Goal: Communication & Community: Answer question/provide support

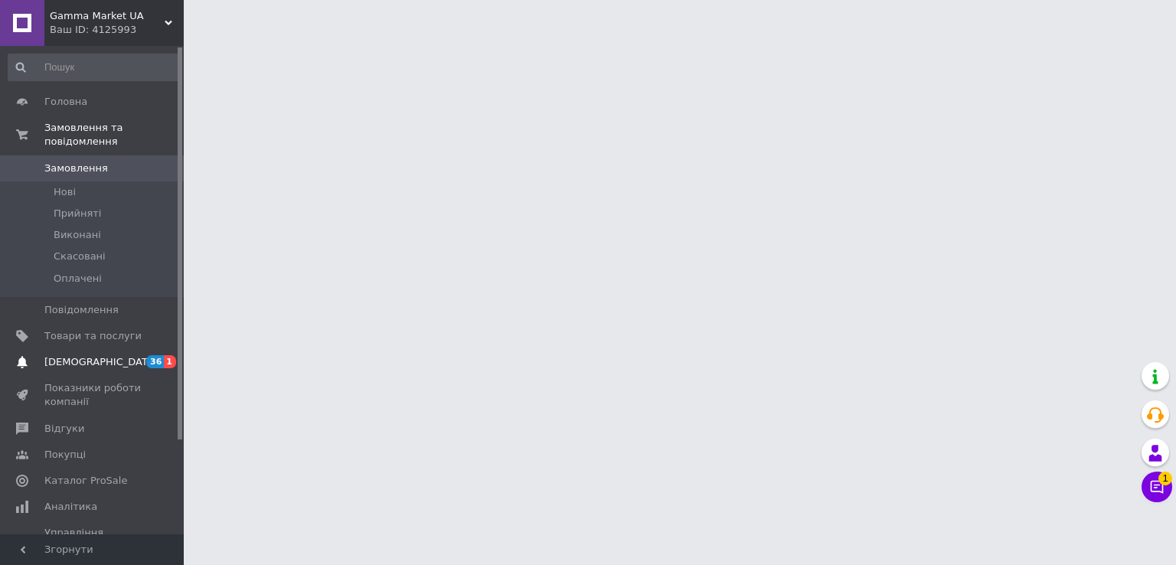
click at [76, 355] on span "[DEMOGRAPHIC_DATA]" at bounding box center [100, 362] width 113 height 14
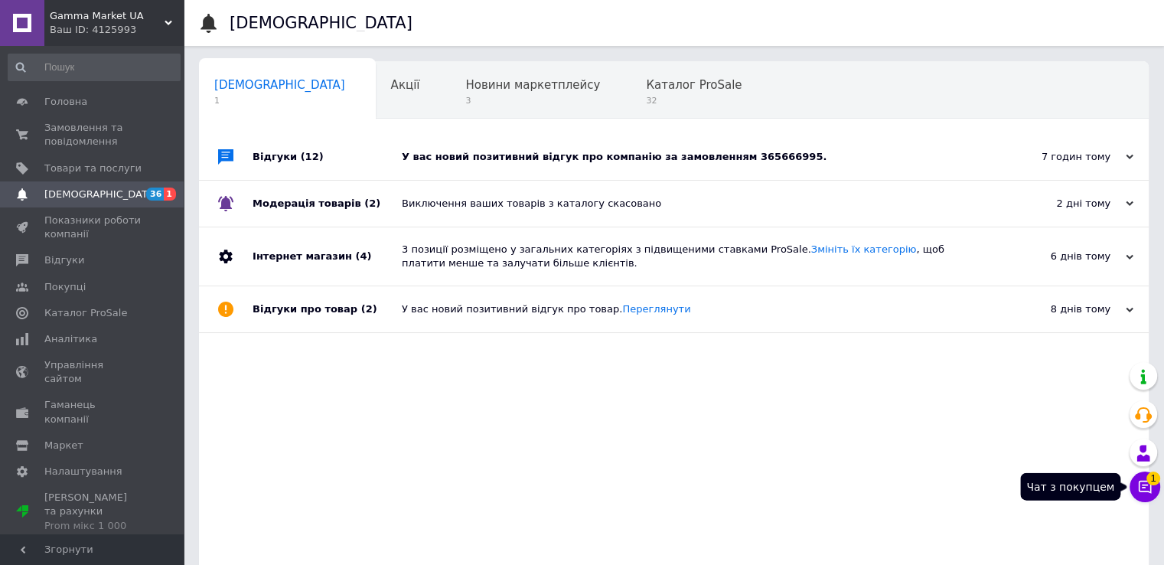
click at [1143, 481] on icon at bounding box center [1145, 487] width 13 height 13
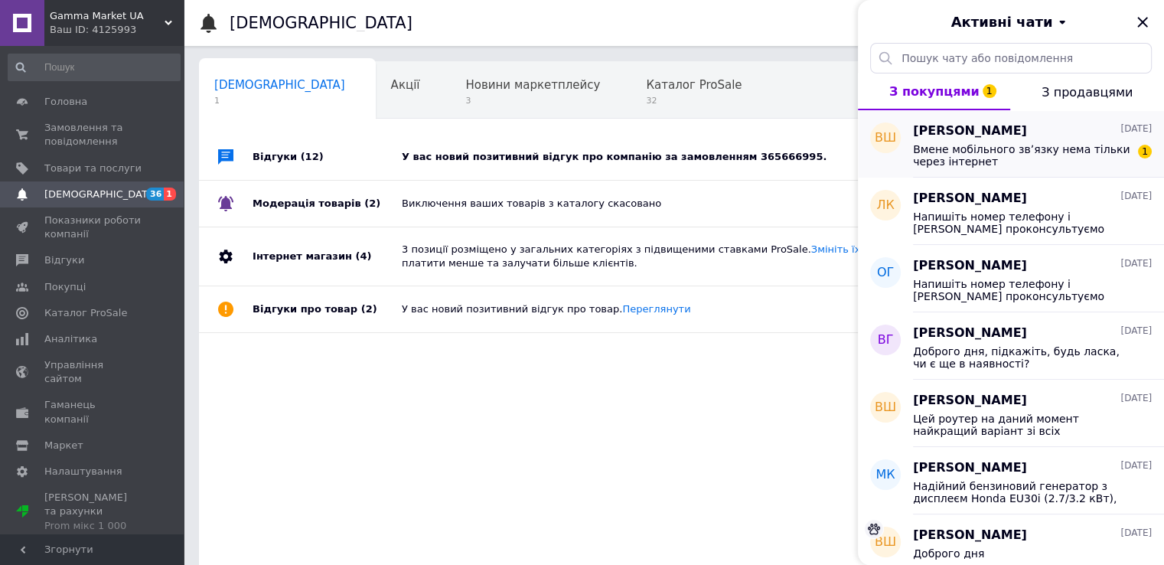
click at [1048, 133] on div "[PERSON_NAME] [DATE]" at bounding box center [1032, 131] width 239 height 18
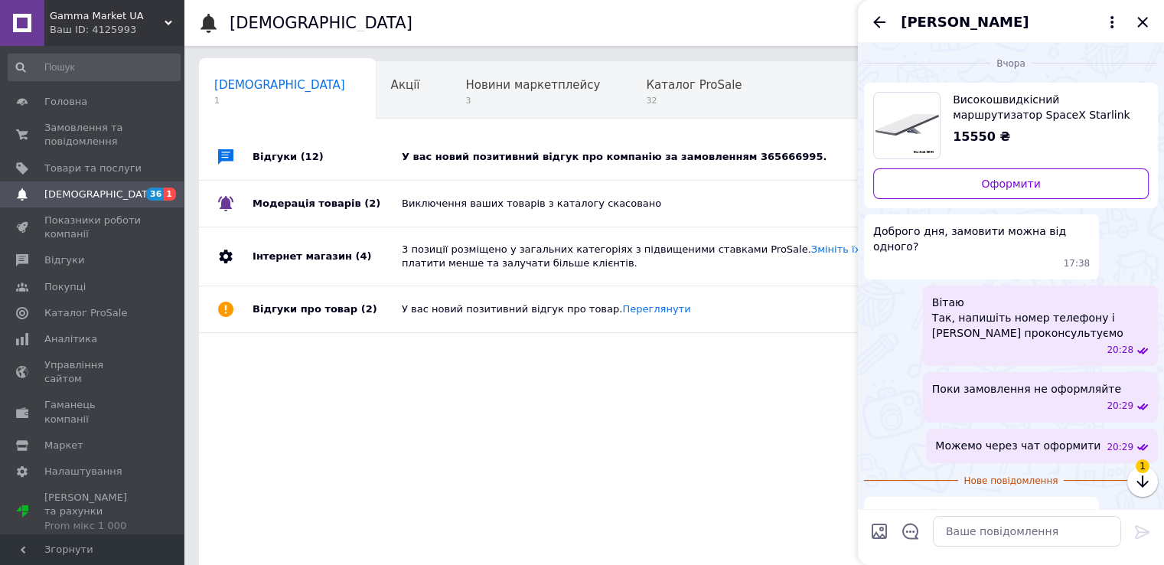
scroll to position [28, 0]
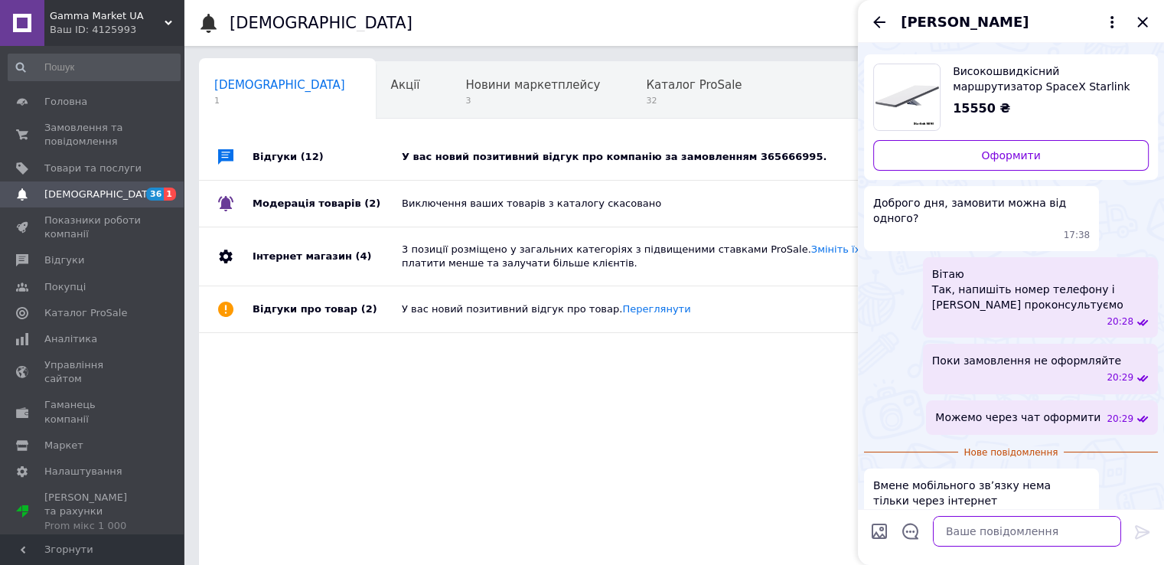
click at [975, 537] on textarea at bounding box center [1027, 531] width 188 height 31
click at [1009, 528] on textarea "напишіть дані для підправки [PERSON_NAME]" at bounding box center [1011, 531] width 219 height 31
click at [1068, 530] on textarea "напишіть дані для відправки [PERSON_NAME]" at bounding box center [1011, 531] width 219 height 31
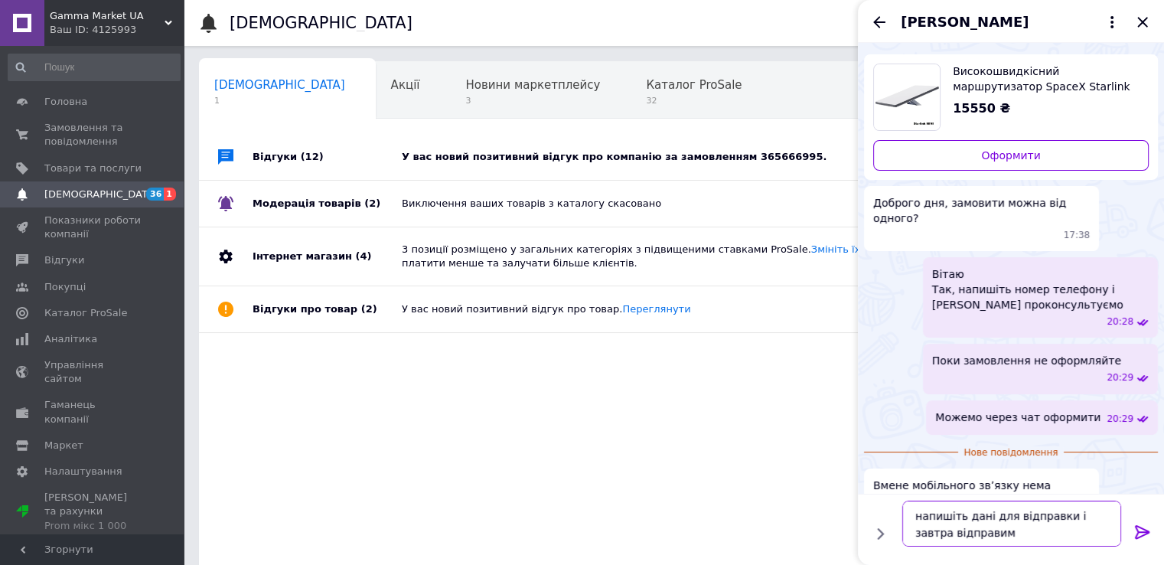
type textarea "напишіть дані для відправки і завтра відправимо"
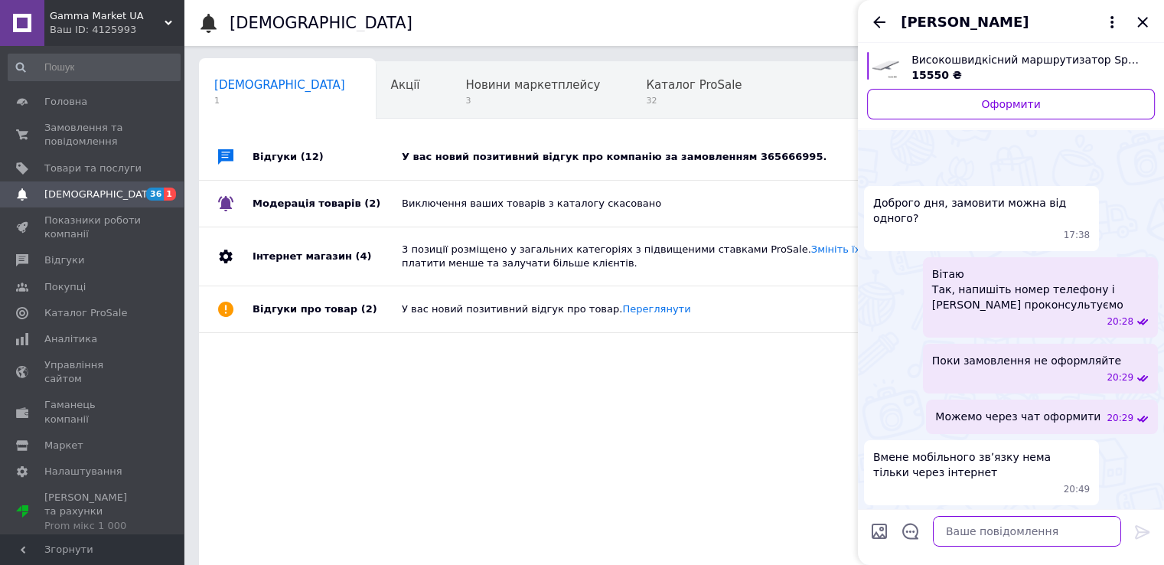
scroll to position [112, 0]
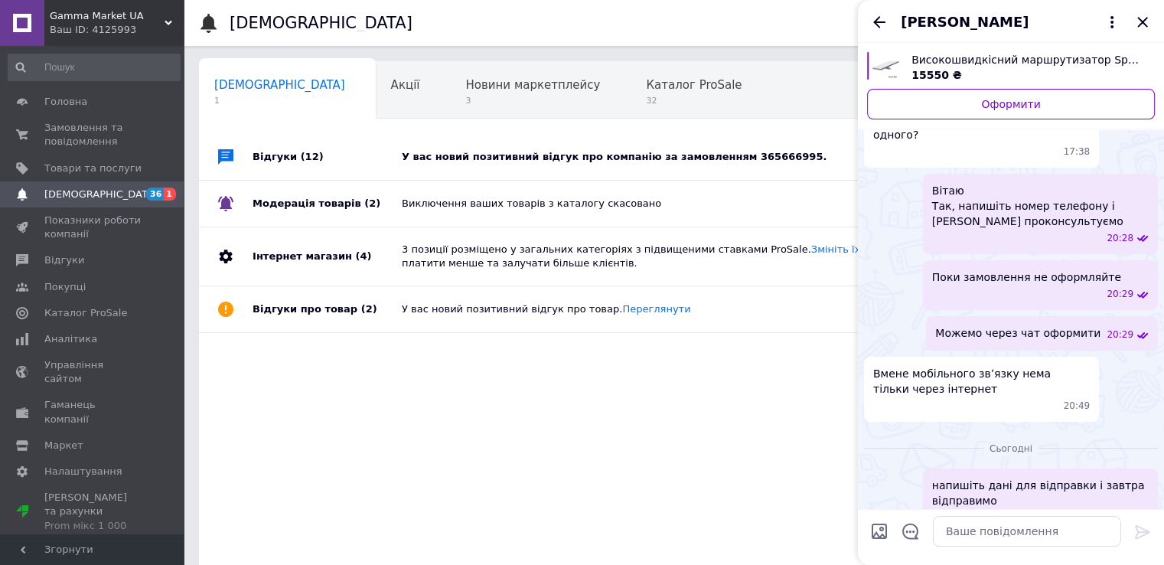
click at [953, 21] on span "[PERSON_NAME]" at bounding box center [965, 22] width 128 height 20
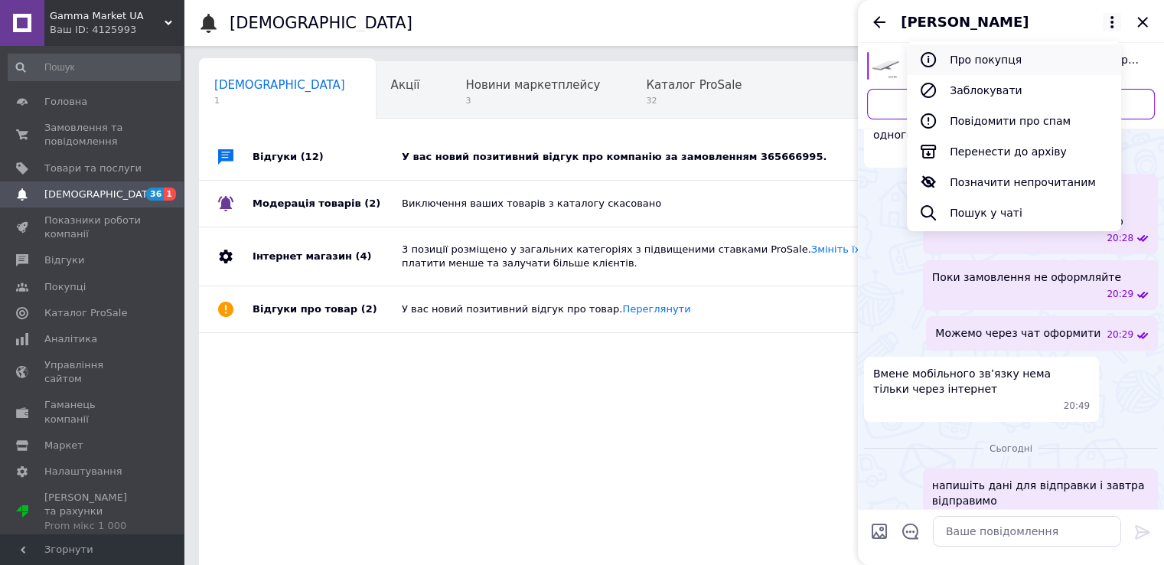
click at [952, 50] on button "Про покупця" at bounding box center [1014, 59] width 214 height 31
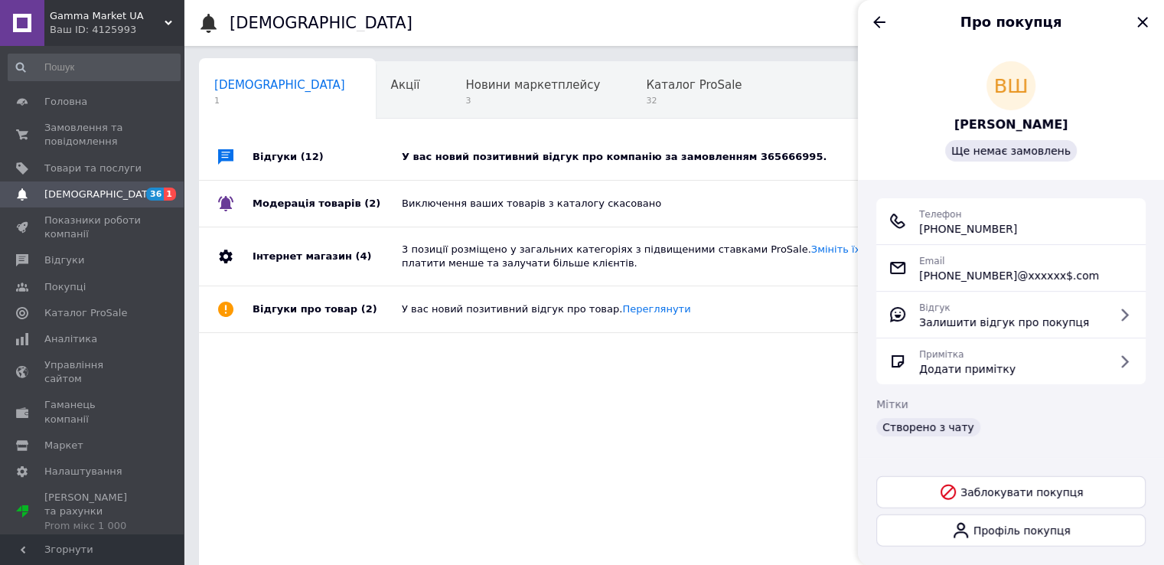
copy span "[PHONE_NUMBER]"
drag, startPoint x: 1020, startPoint y: 232, endPoint x: 938, endPoint y: 237, distance: 82.8
click at [938, 237] on div "Телефон [PHONE_NUMBER]" at bounding box center [1010, 221] width 269 height 46
click at [985, 237] on span "[PHONE_NUMBER]" at bounding box center [968, 228] width 98 height 15
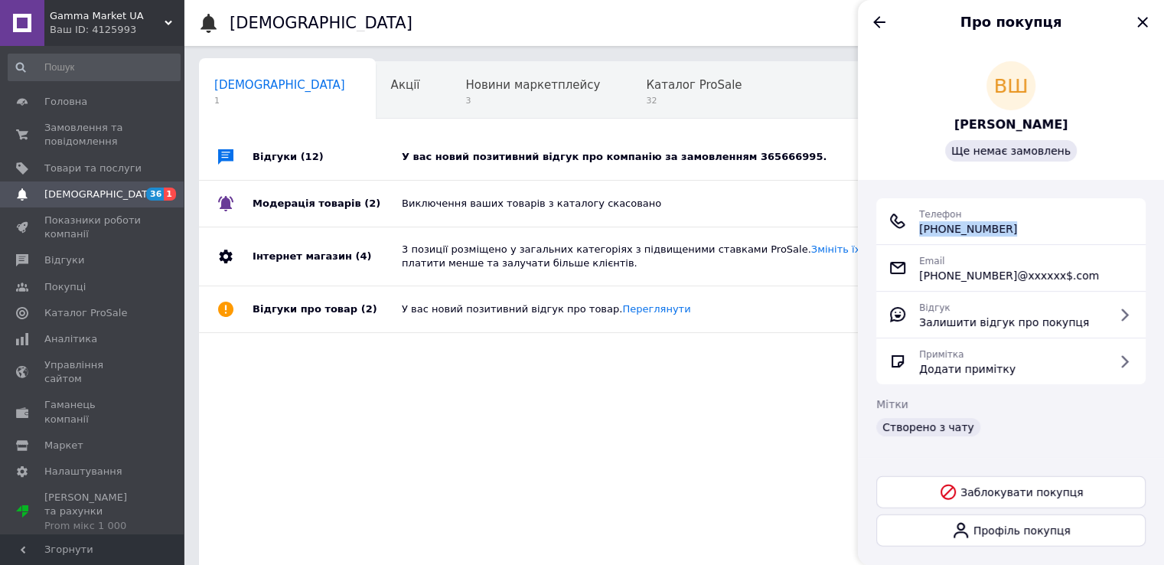
click at [985, 237] on span "[PHONE_NUMBER]" at bounding box center [968, 228] width 98 height 15
copy ul "[PHONE_NUMBER]"
click at [878, 21] on icon "Назад" at bounding box center [879, 21] width 12 height 11
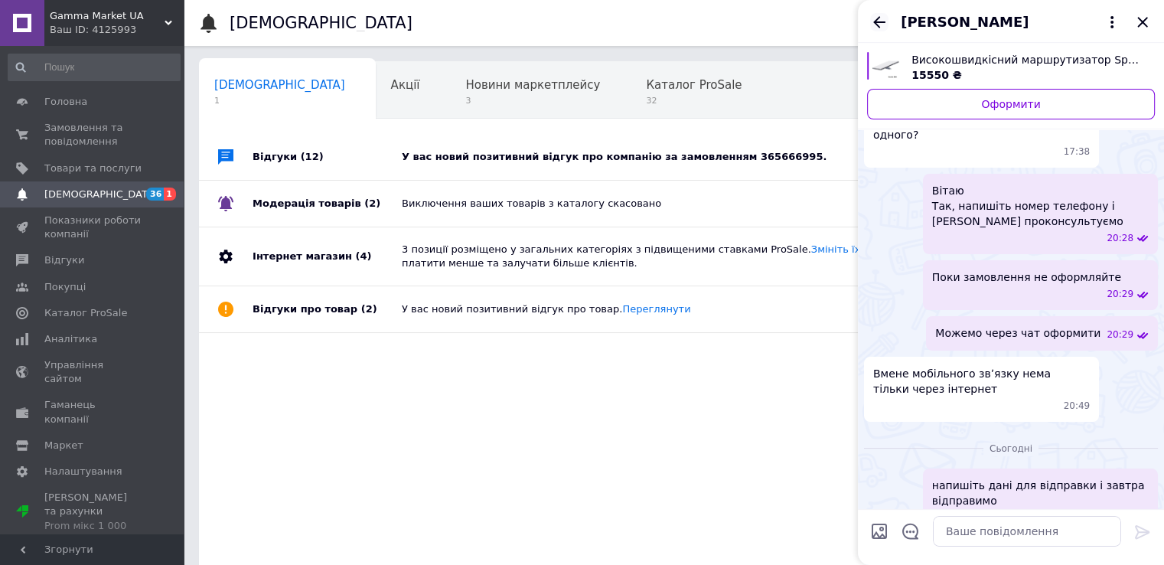
click at [879, 22] on icon "Назад" at bounding box center [879, 21] width 12 height 11
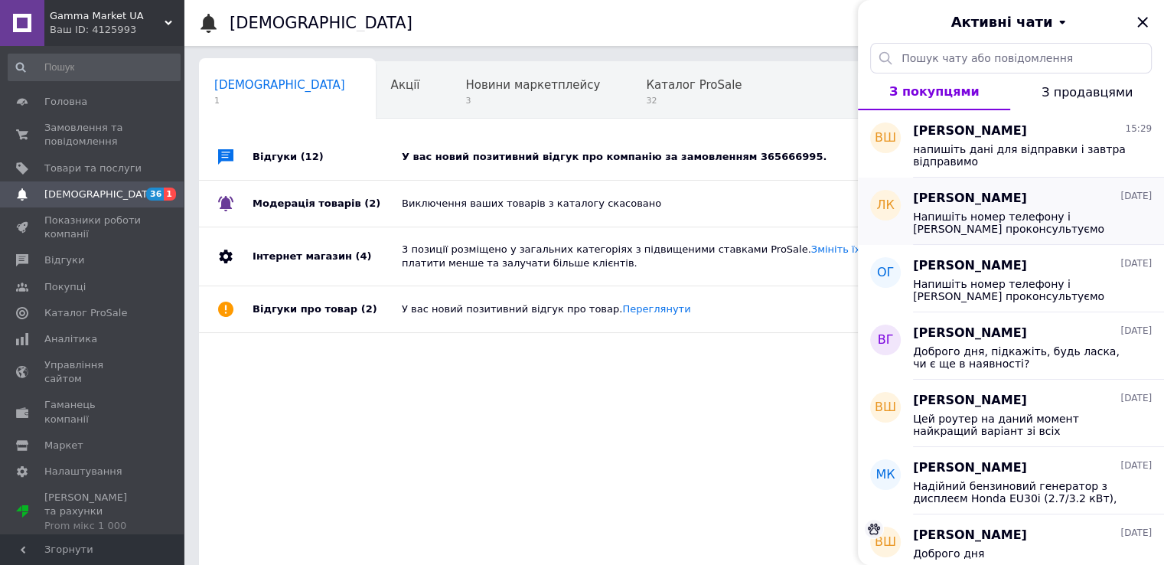
click at [948, 203] on span "[PERSON_NAME]" at bounding box center [970, 199] width 114 height 18
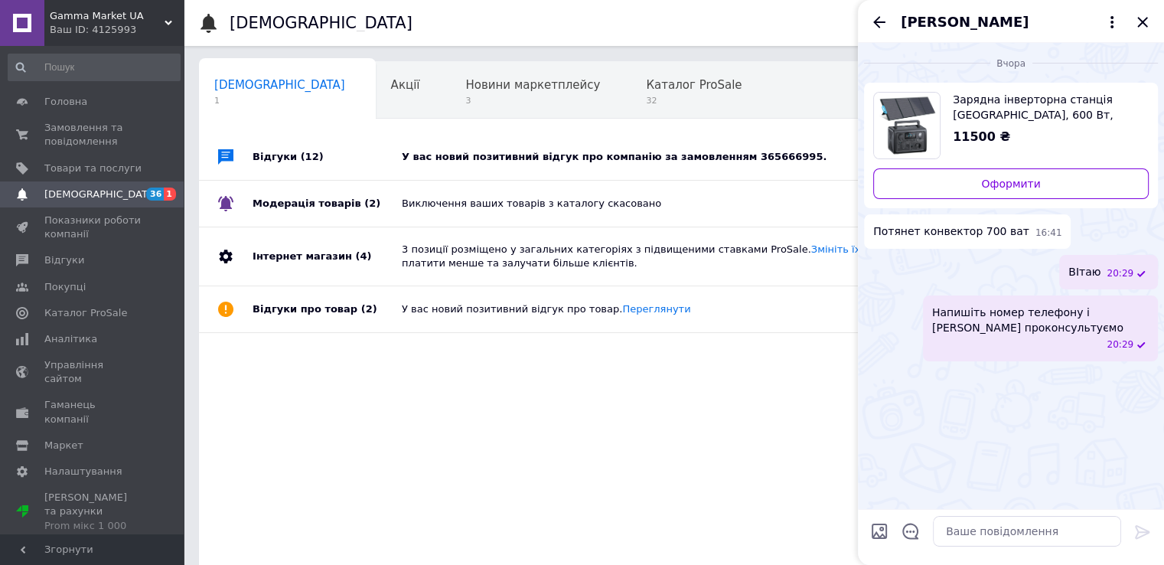
click at [947, 16] on span "[PERSON_NAME]" at bounding box center [965, 22] width 128 height 20
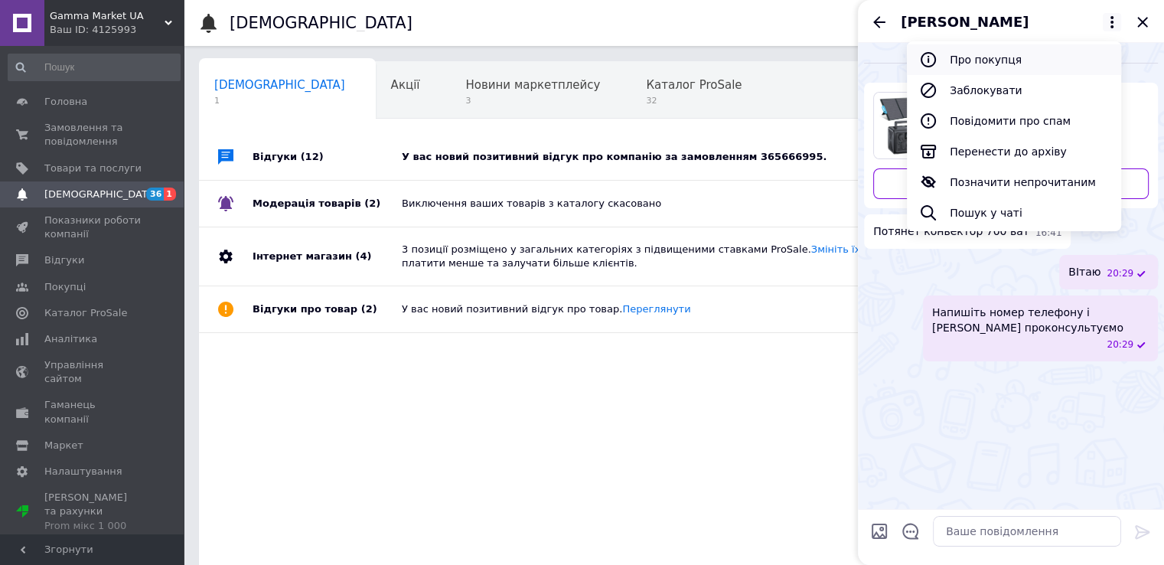
click at [962, 56] on button "Про покупця" at bounding box center [1014, 59] width 214 height 31
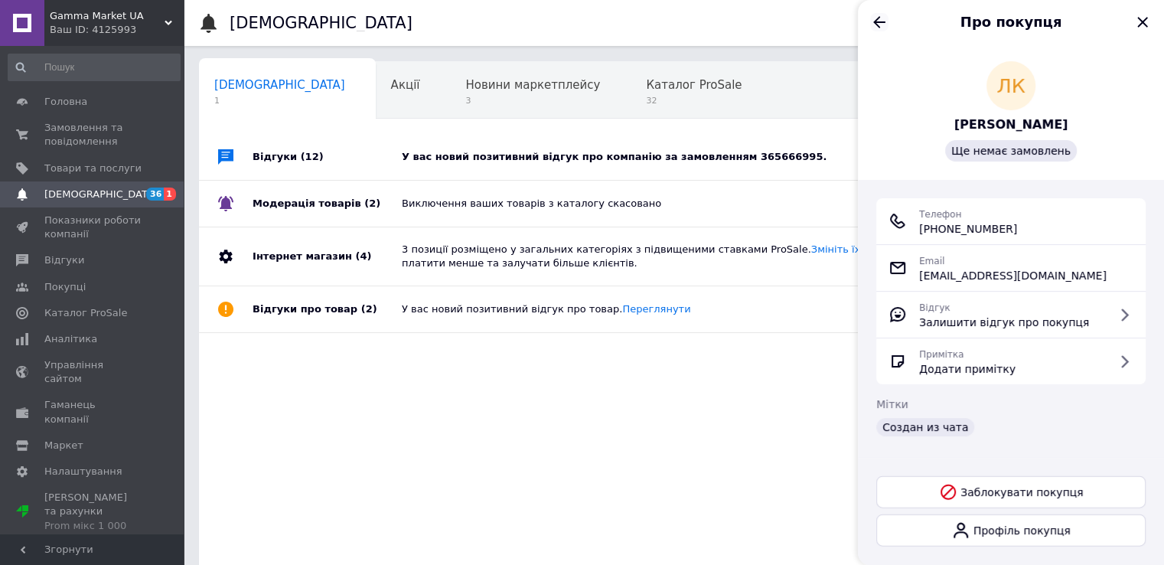
click at [874, 21] on icon "Назад" at bounding box center [879, 21] width 12 height 11
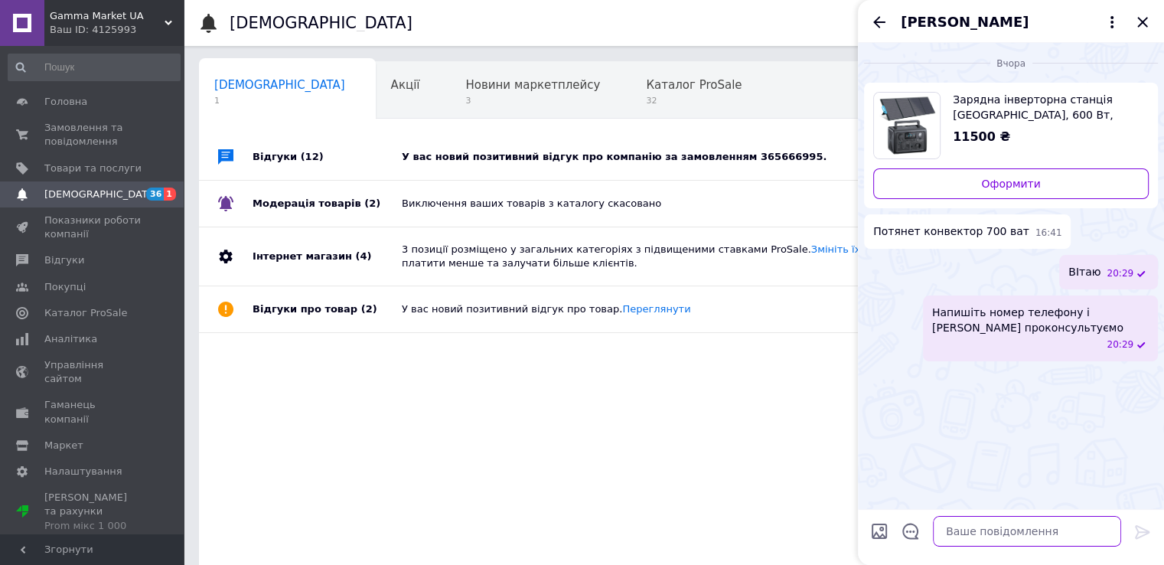
click at [961, 543] on textarea at bounding box center [1027, 531] width 188 height 31
paste textarea "[URL][PERSON_NAME][DOMAIN_NAME][PERSON_NAME]"
type textarea "[URL][PERSON_NAME][DOMAIN_NAME][PERSON_NAME]"
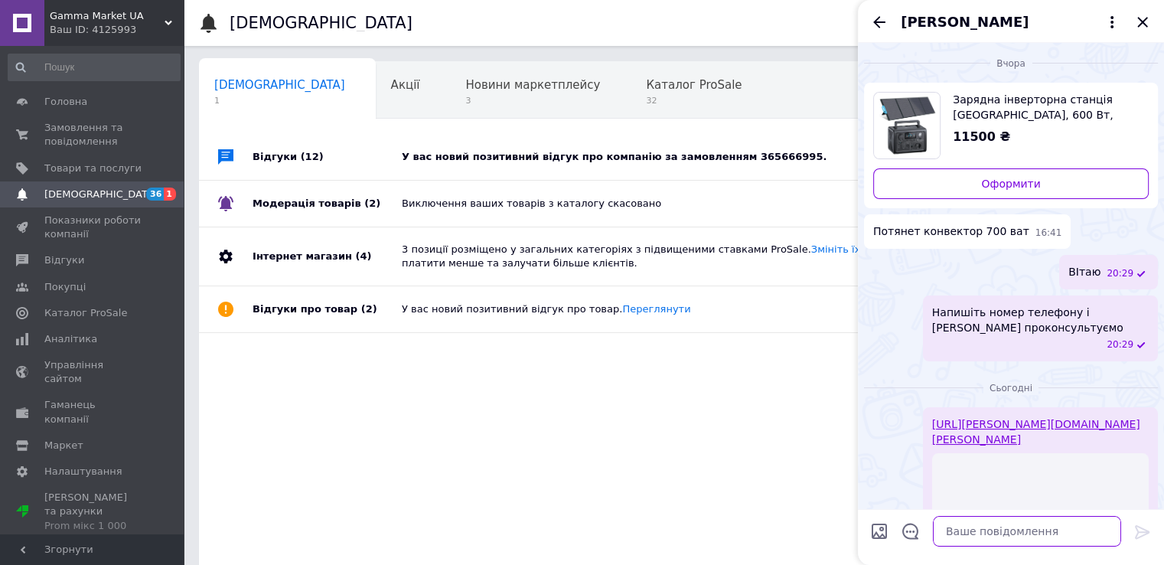
scroll to position [175, 0]
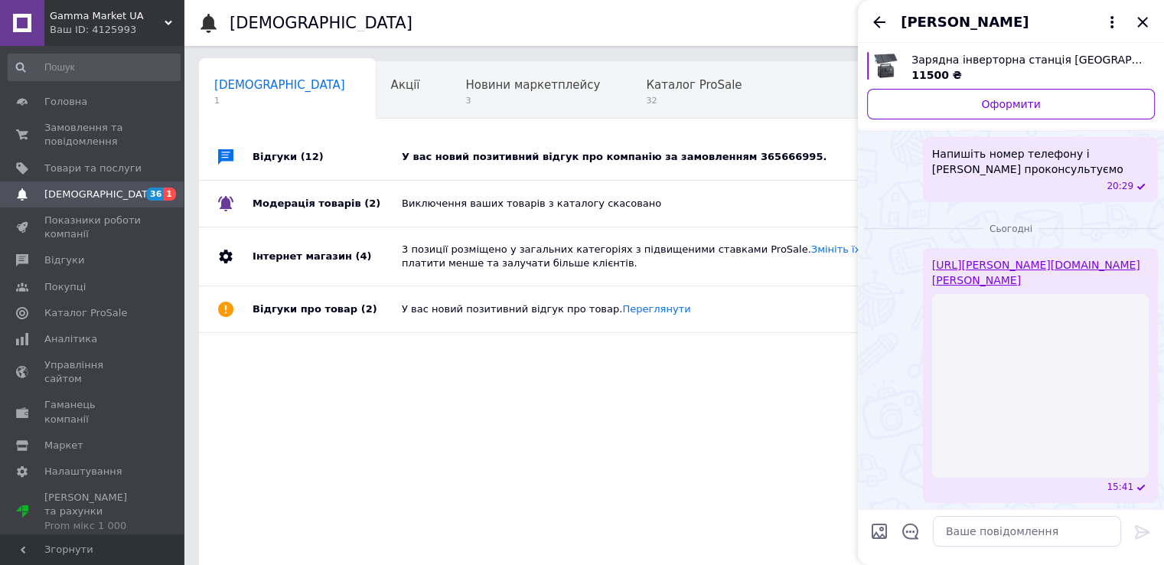
click at [987, 34] on div "[PERSON_NAME]" at bounding box center [1011, 21] width 306 height 43
drag, startPoint x: 989, startPoint y: 31, endPoint x: 997, endPoint y: 28, distance: 8.6
click at [997, 28] on div "[PERSON_NAME]" at bounding box center [1011, 21] width 306 height 43
click at [997, 28] on span "[PERSON_NAME]" at bounding box center [965, 22] width 128 height 20
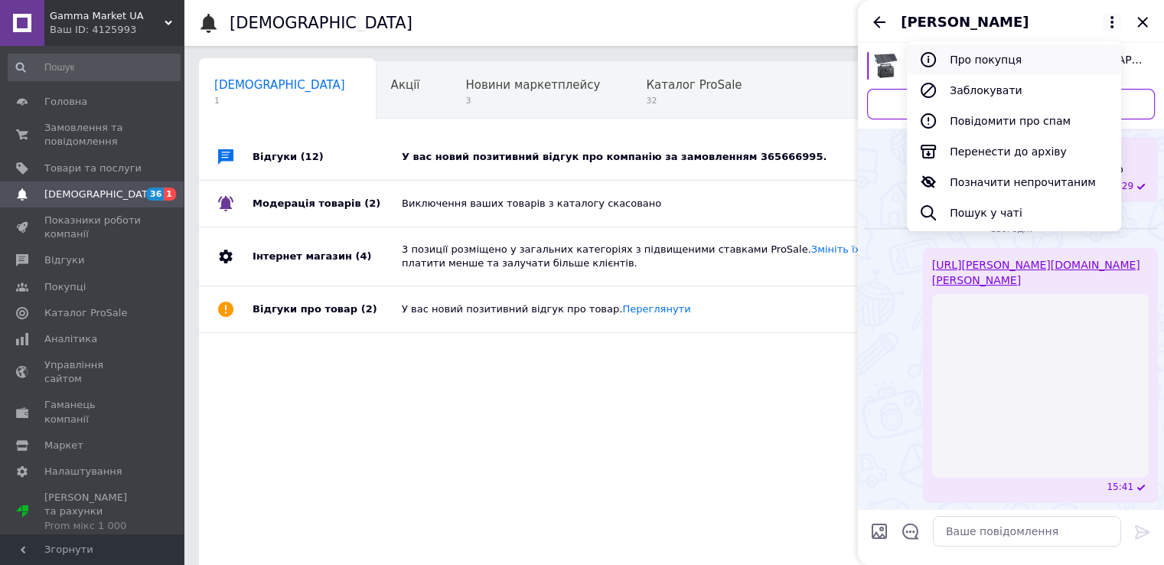
scroll to position [74, 0]
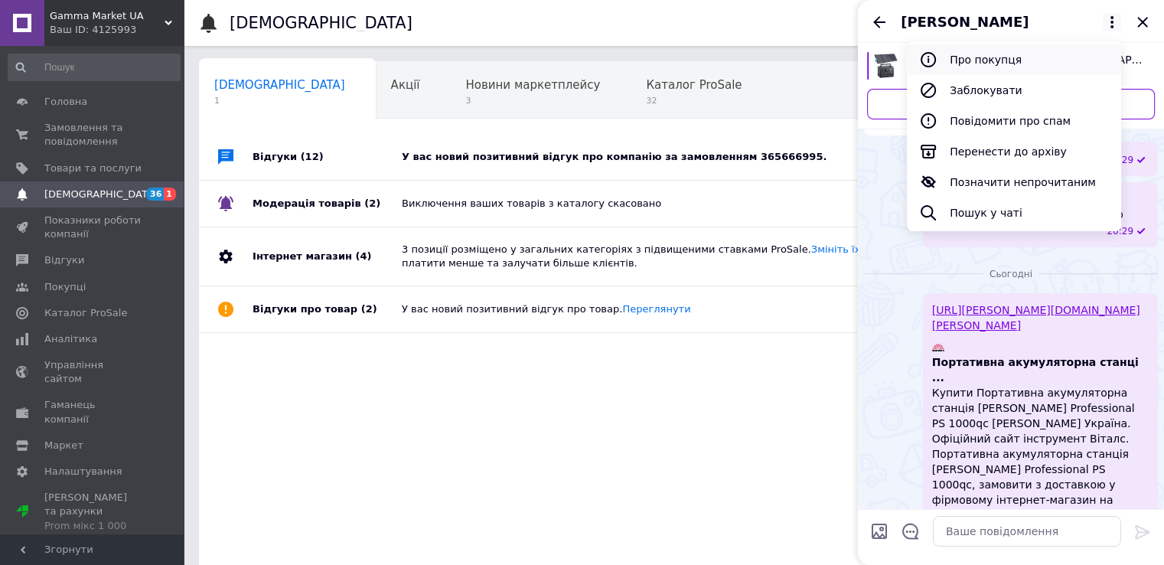
click at [997, 68] on button "Про покупця" at bounding box center [1014, 59] width 214 height 31
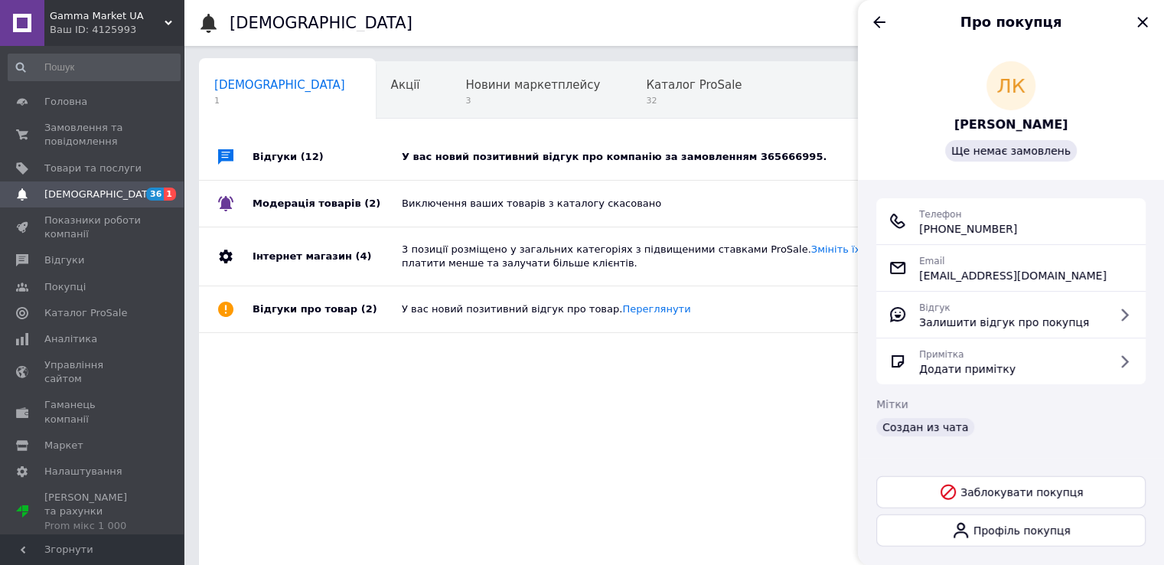
drag, startPoint x: 1026, startPoint y: 233, endPoint x: 937, endPoint y: 229, distance: 88.9
click at [937, 229] on div "Телефон [PHONE_NUMBER]" at bounding box center [1011, 221] width 245 height 31
copy span "[PHONE_NUMBER]"
click at [883, 21] on icon "Назад" at bounding box center [879, 22] width 18 height 18
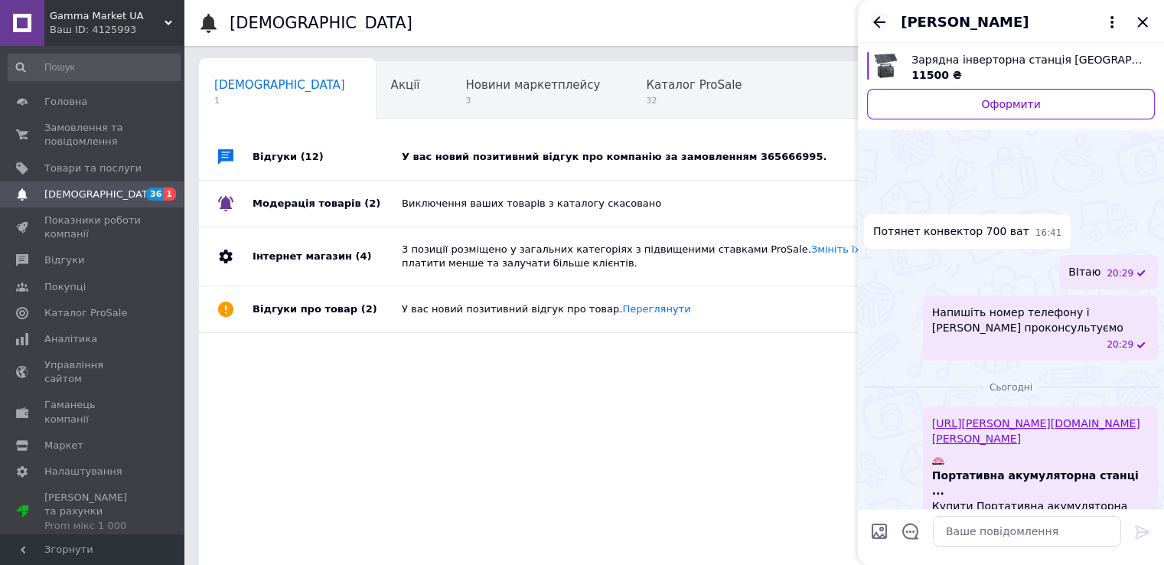
scroll to position [113, 0]
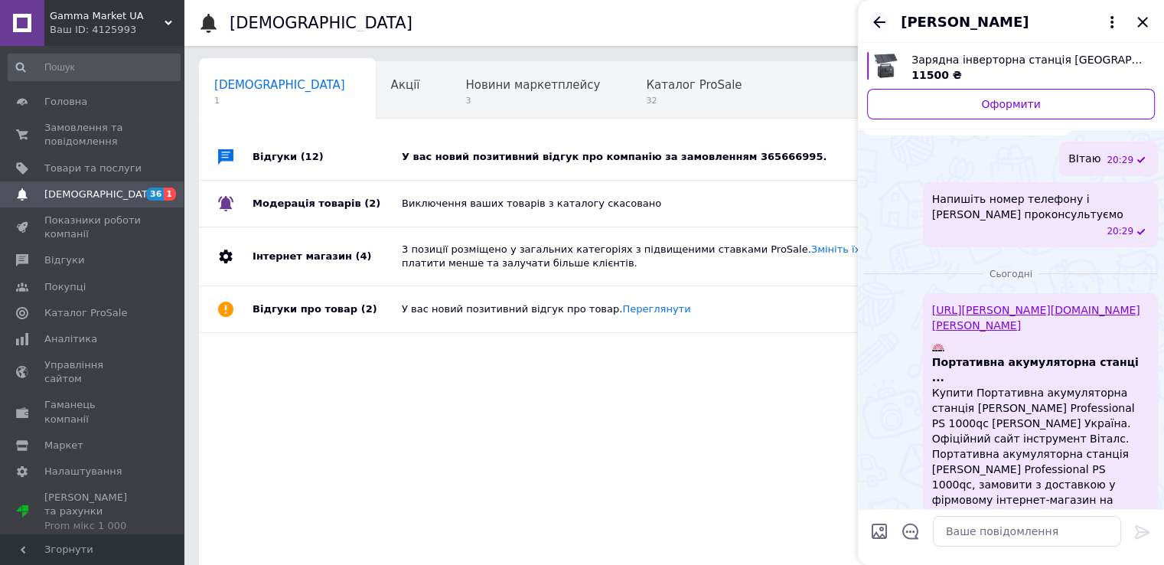
click at [874, 19] on icon "Назад" at bounding box center [879, 22] width 18 height 18
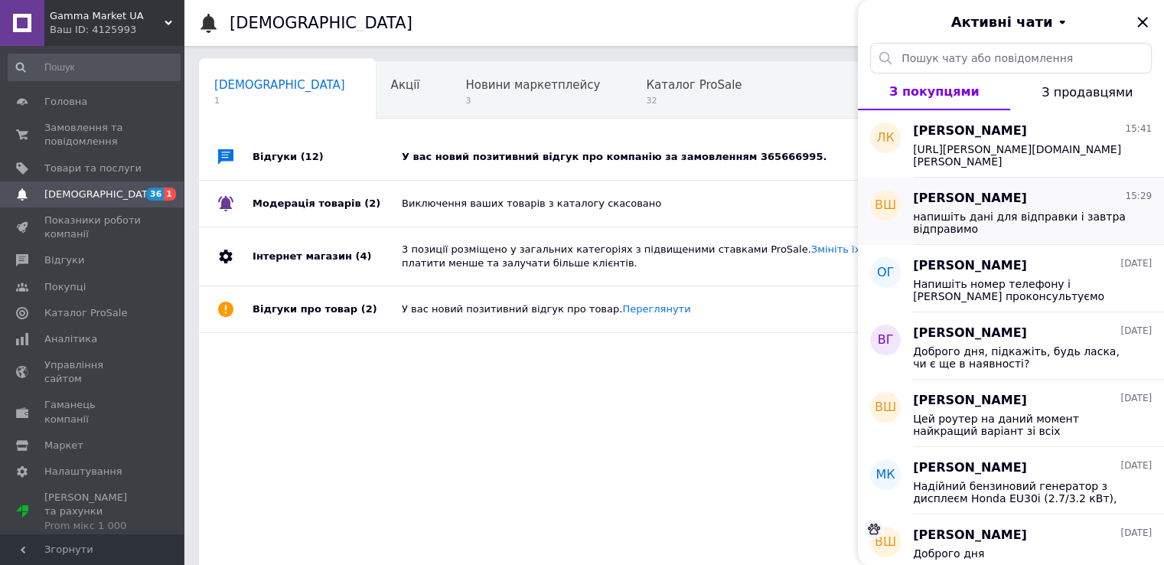
click at [941, 229] on span "напишіть дані для відправки і завтра відправимо" at bounding box center [1021, 223] width 217 height 24
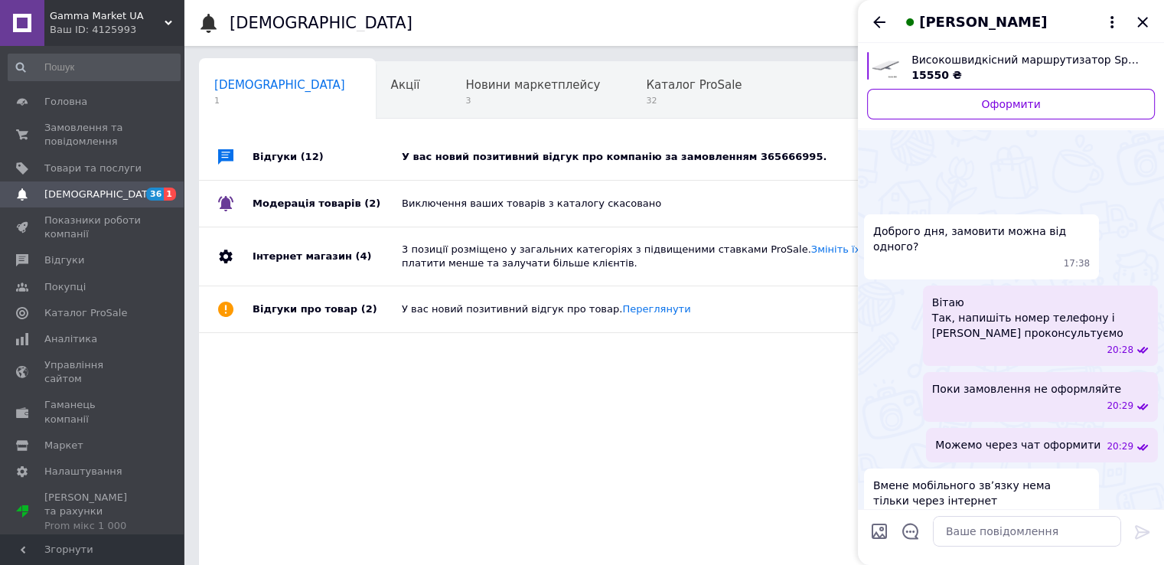
scroll to position [112, 0]
